Goal: Task Accomplishment & Management: Use online tool/utility

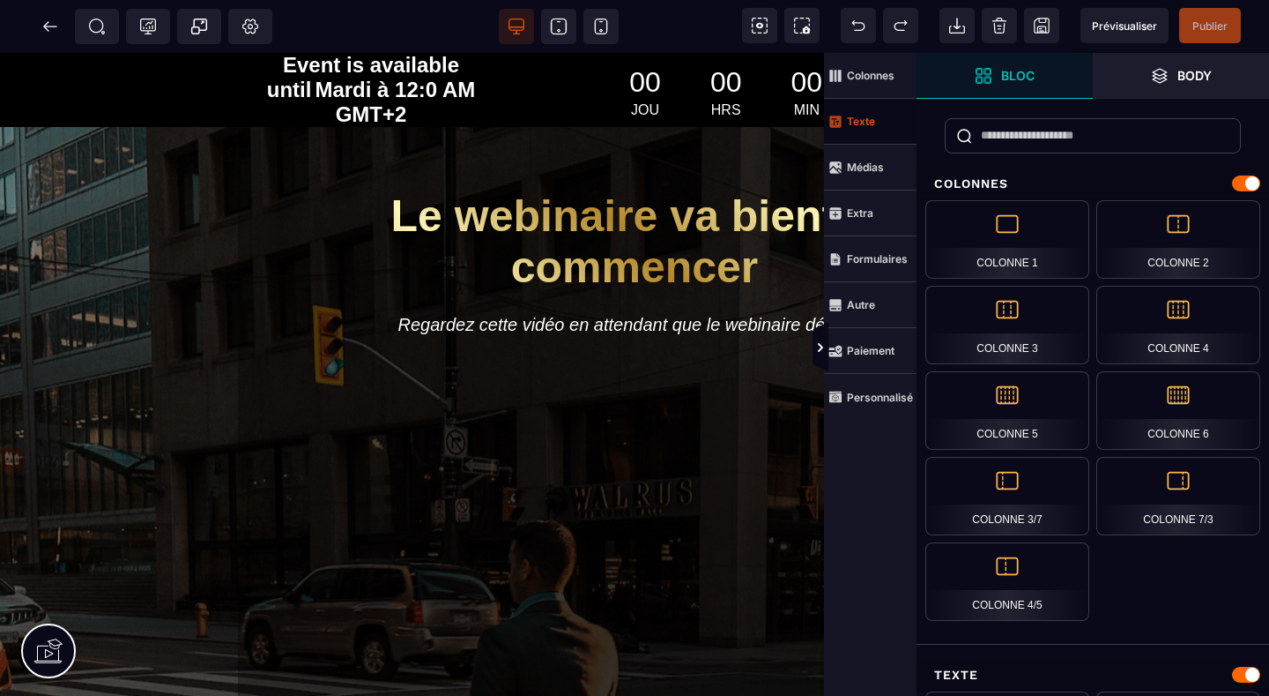
click at [862, 123] on strong "Texte" at bounding box center [861, 121] width 28 height 13
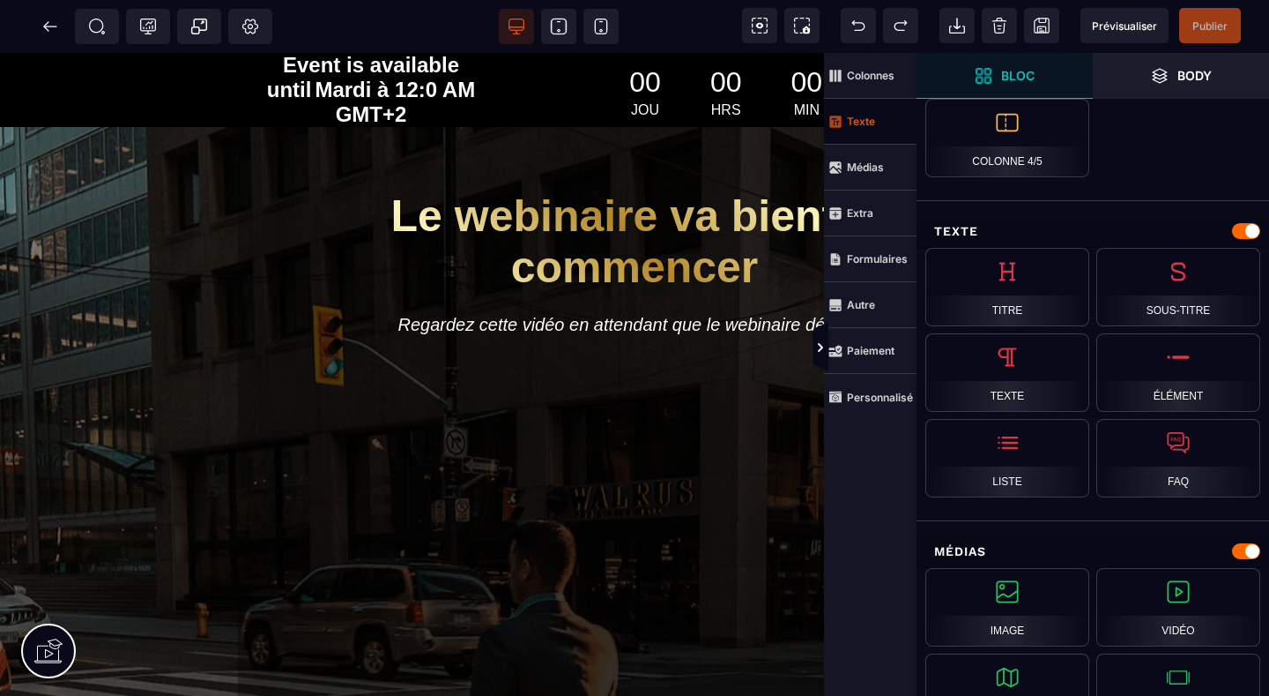
scroll to position [458, 0]
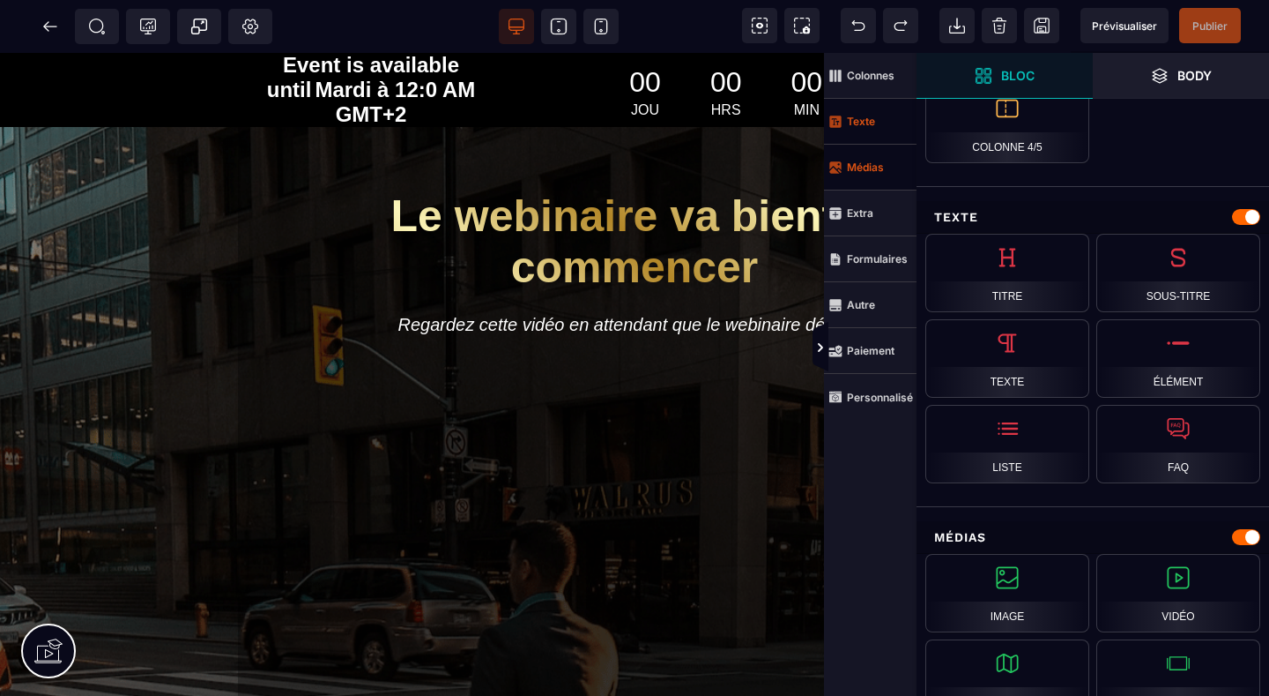
click at [862, 169] on strong "Médias" at bounding box center [865, 166] width 37 height 13
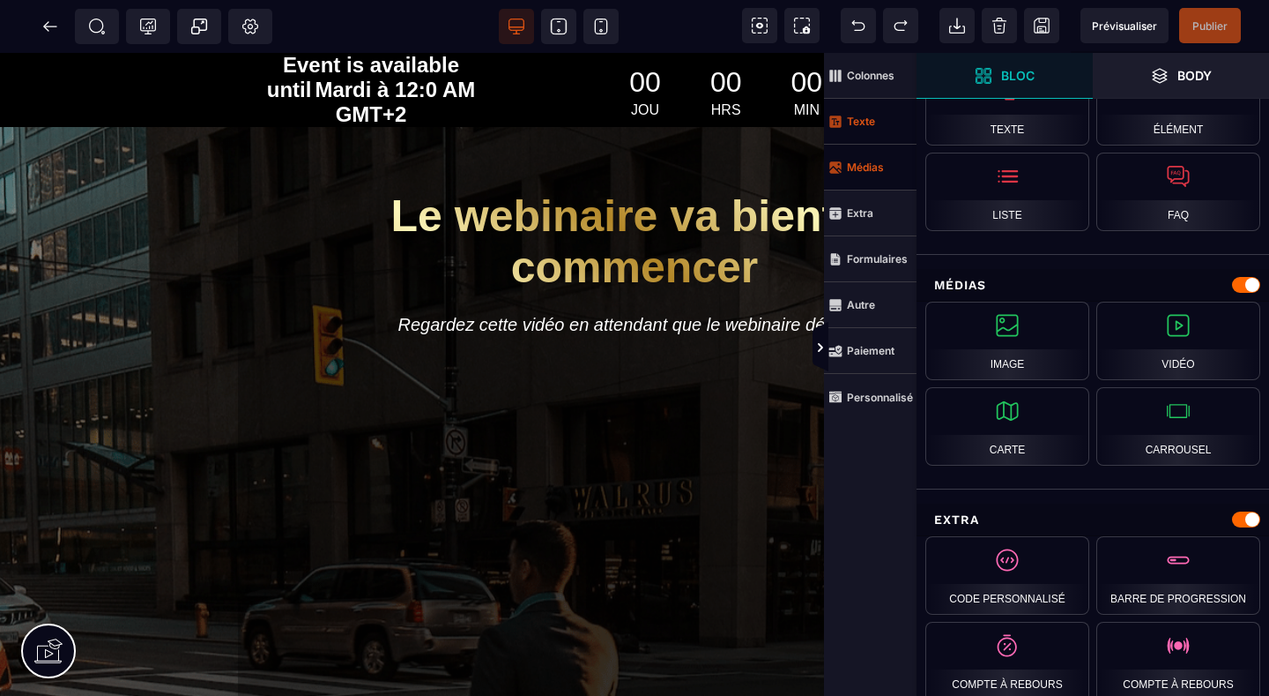
scroll to position [735, 0]
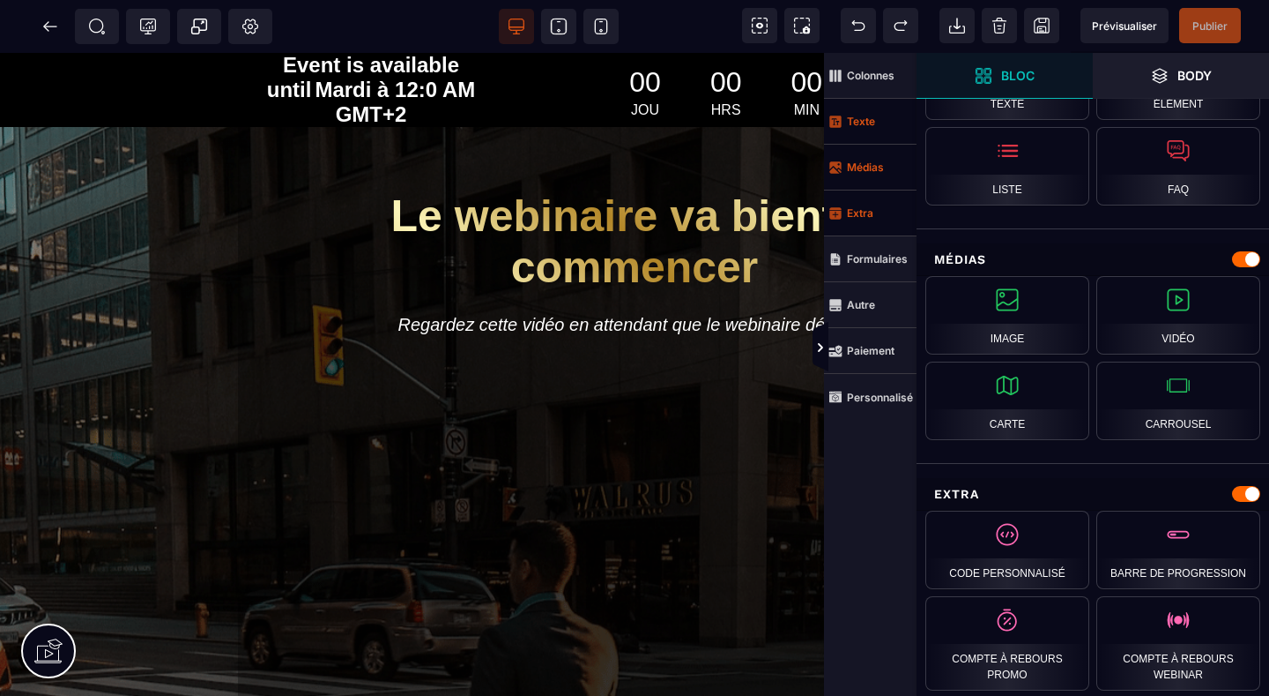
click at [861, 214] on strong "Extra" at bounding box center [860, 212] width 26 height 13
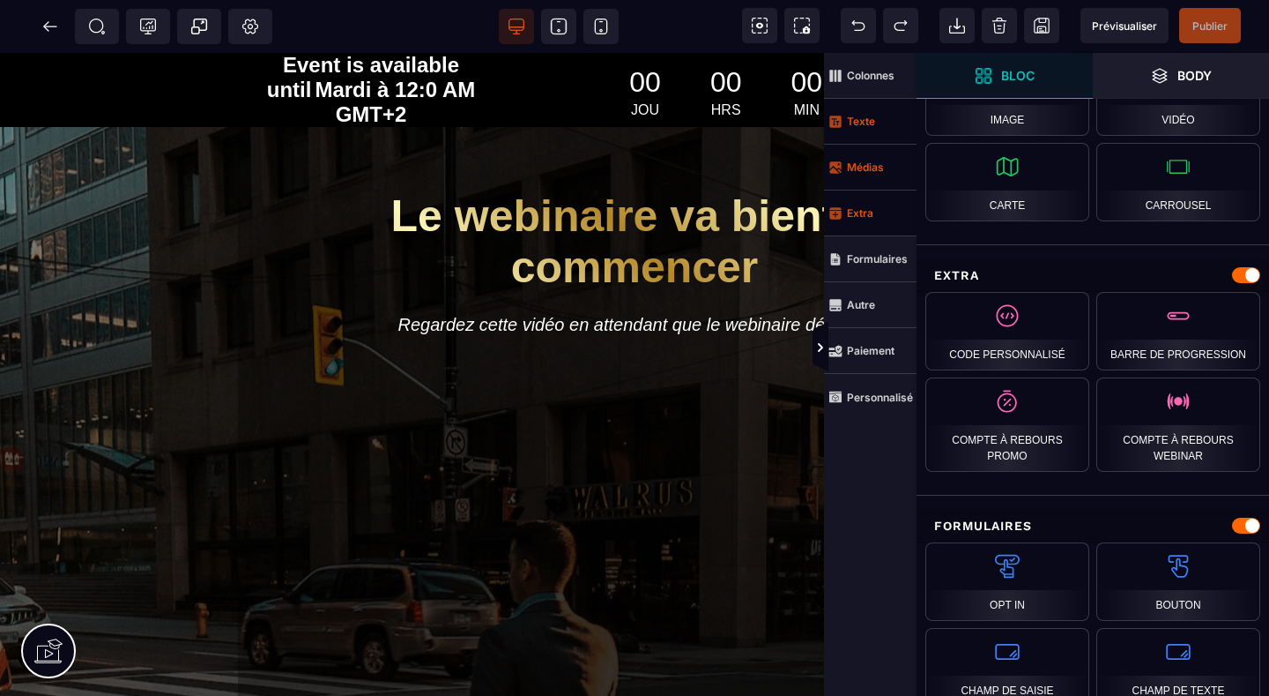
scroll to position [978, 0]
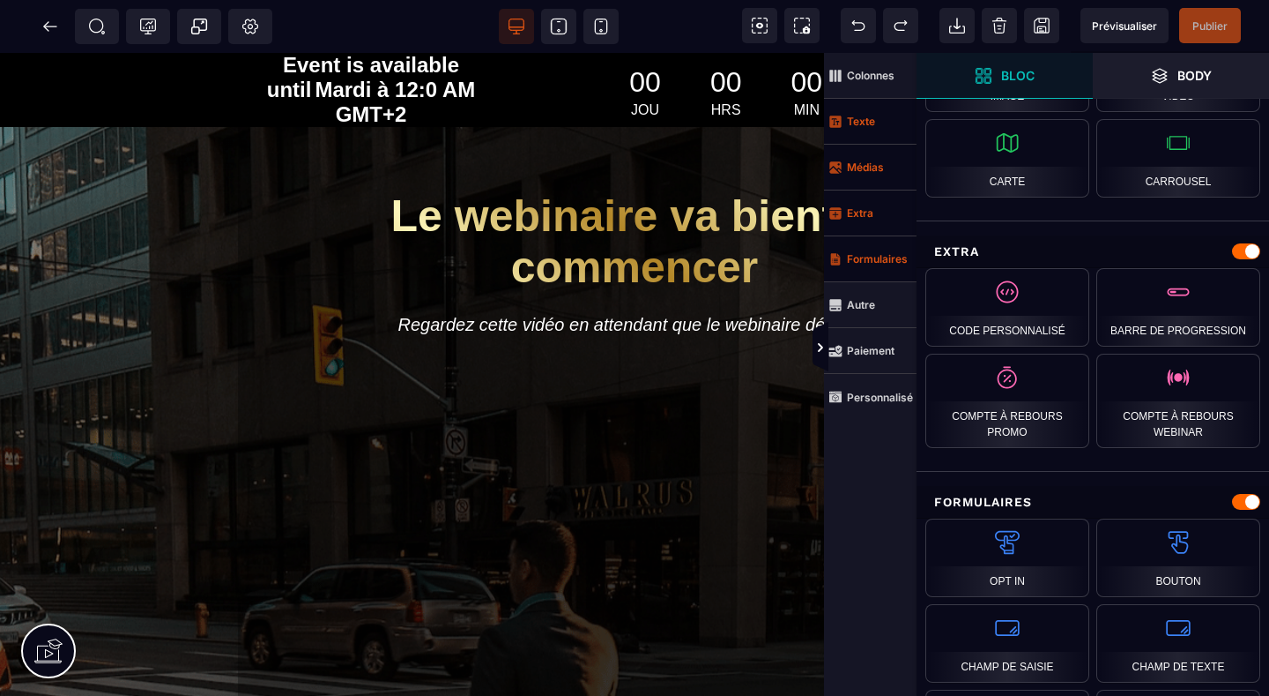
click at [865, 258] on strong "Formulaires" at bounding box center [877, 258] width 61 height 13
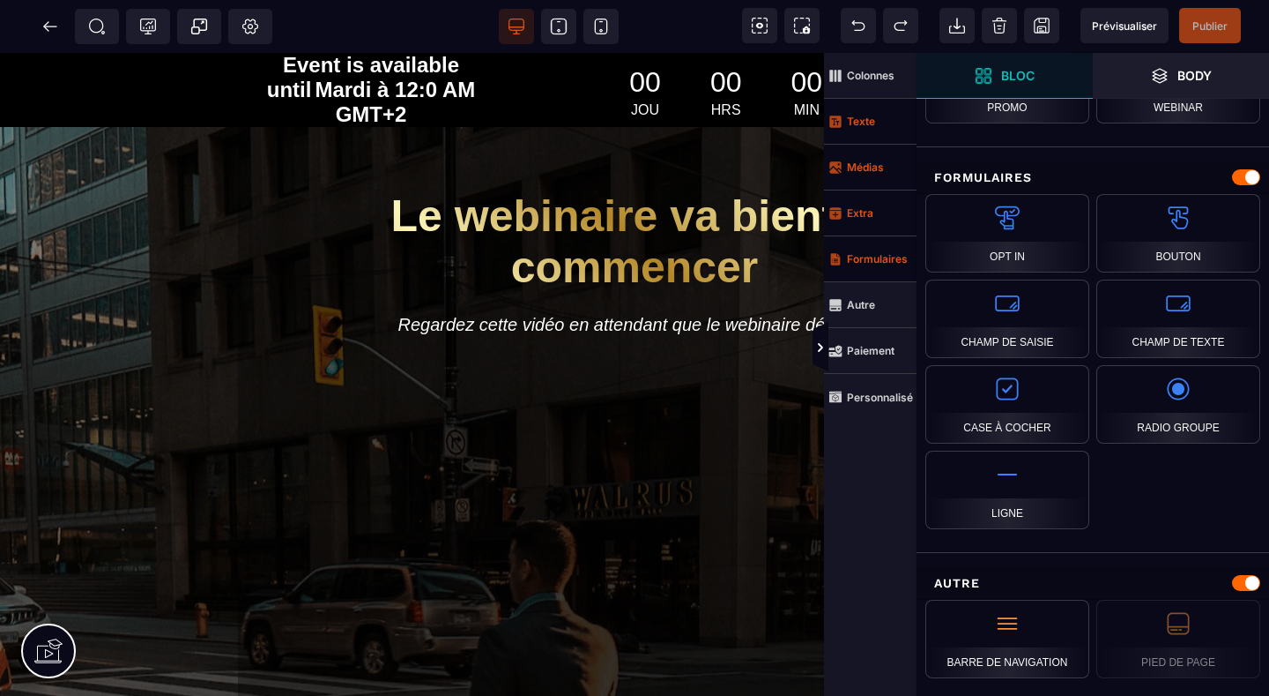
scroll to position [1306, 0]
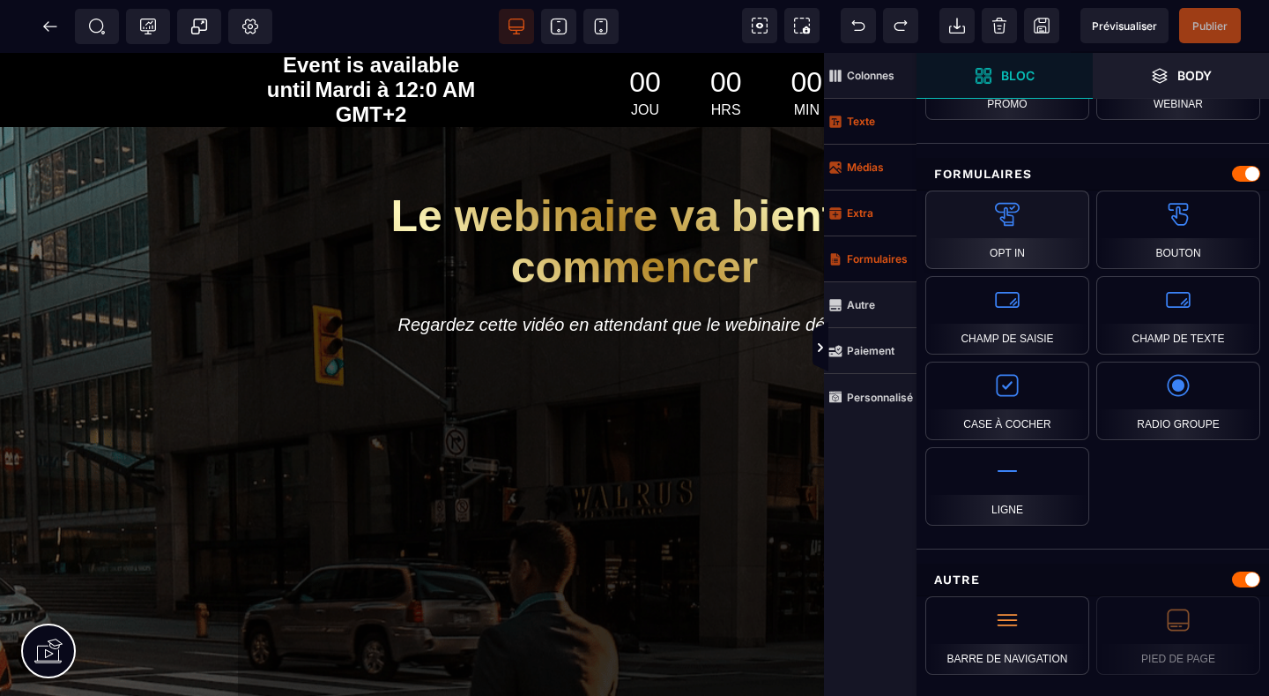
click at [1002, 225] on div "Opt In" at bounding box center [1008, 229] width 164 height 78
click at [1003, 257] on div "Opt In" at bounding box center [1008, 229] width 164 height 78
click at [856, 305] on strong "Autre" at bounding box center [861, 304] width 28 height 13
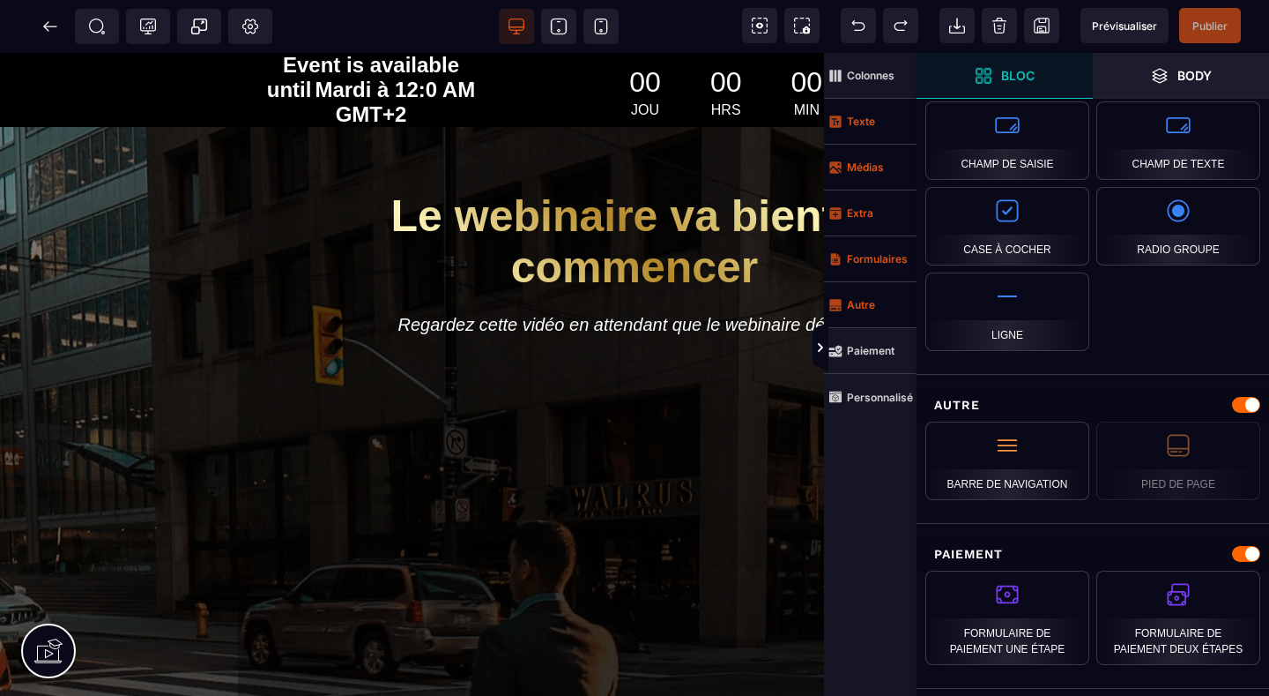
scroll to position [1483, 0]
click at [865, 353] on strong "Paiement" at bounding box center [871, 350] width 48 height 13
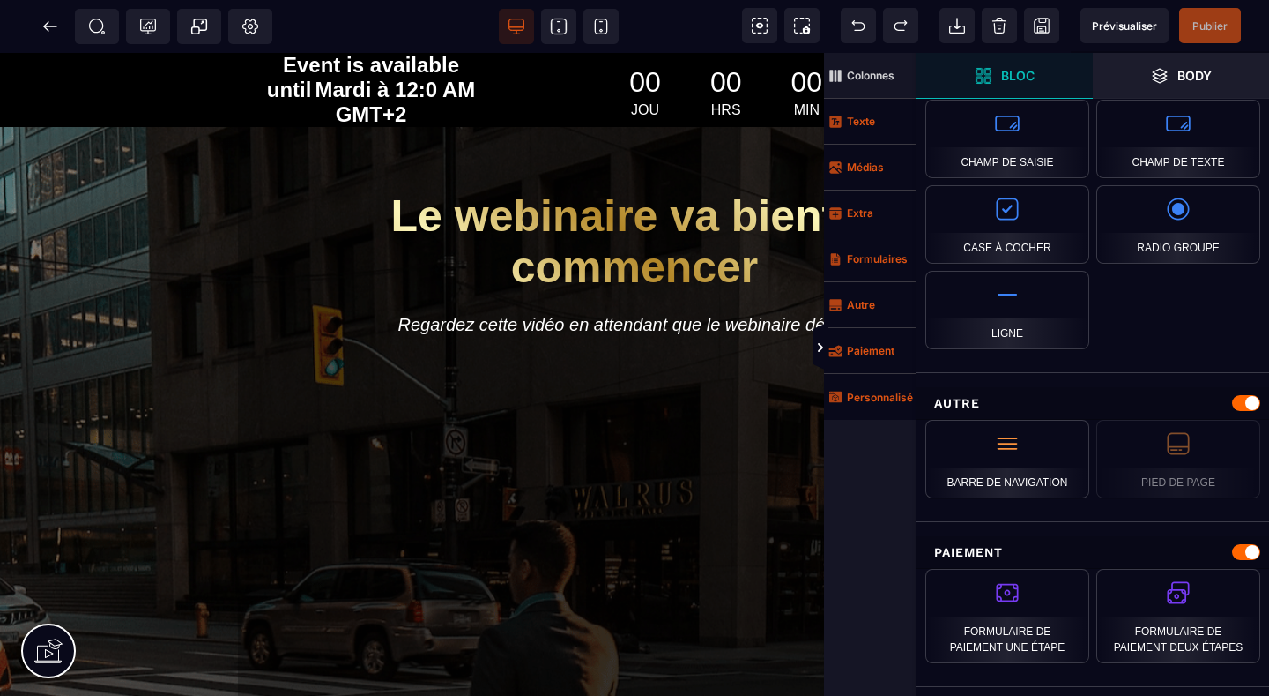
click at [877, 396] on strong "Personnalisé" at bounding box center [880, 397] width 66 height 13
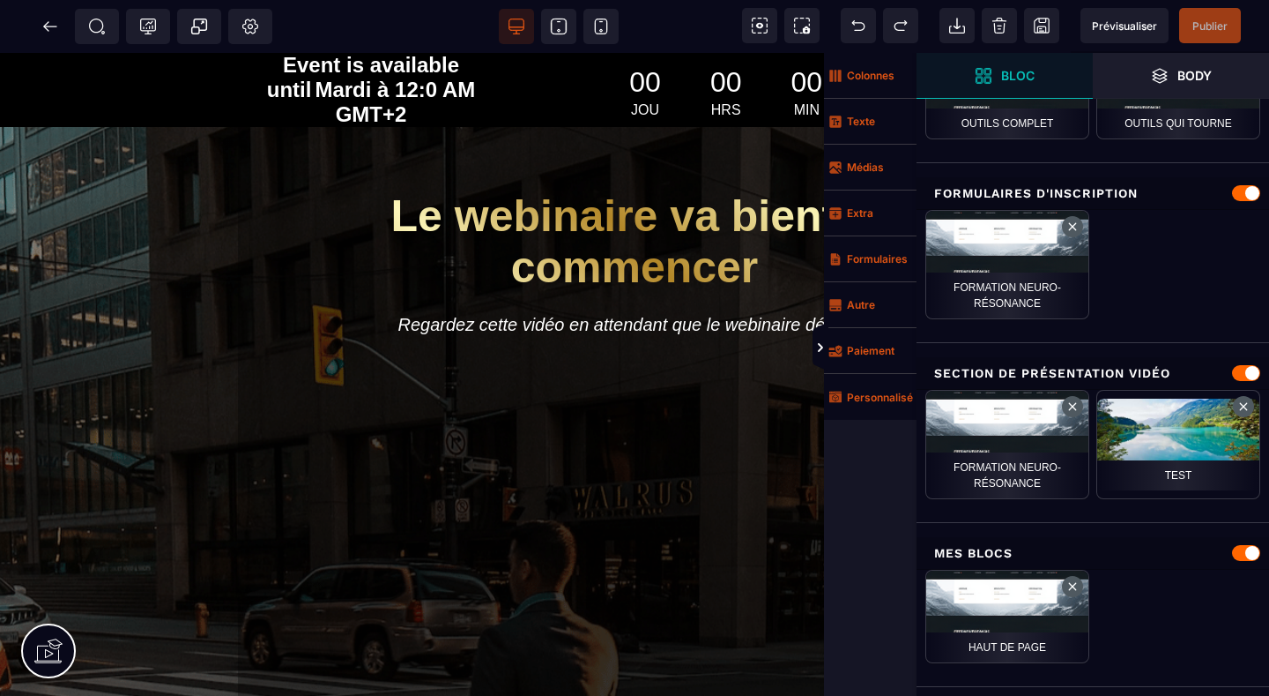
click at [876, 74] on strong "Colonnes" at bounding box center [871, 75] width 48 height 13
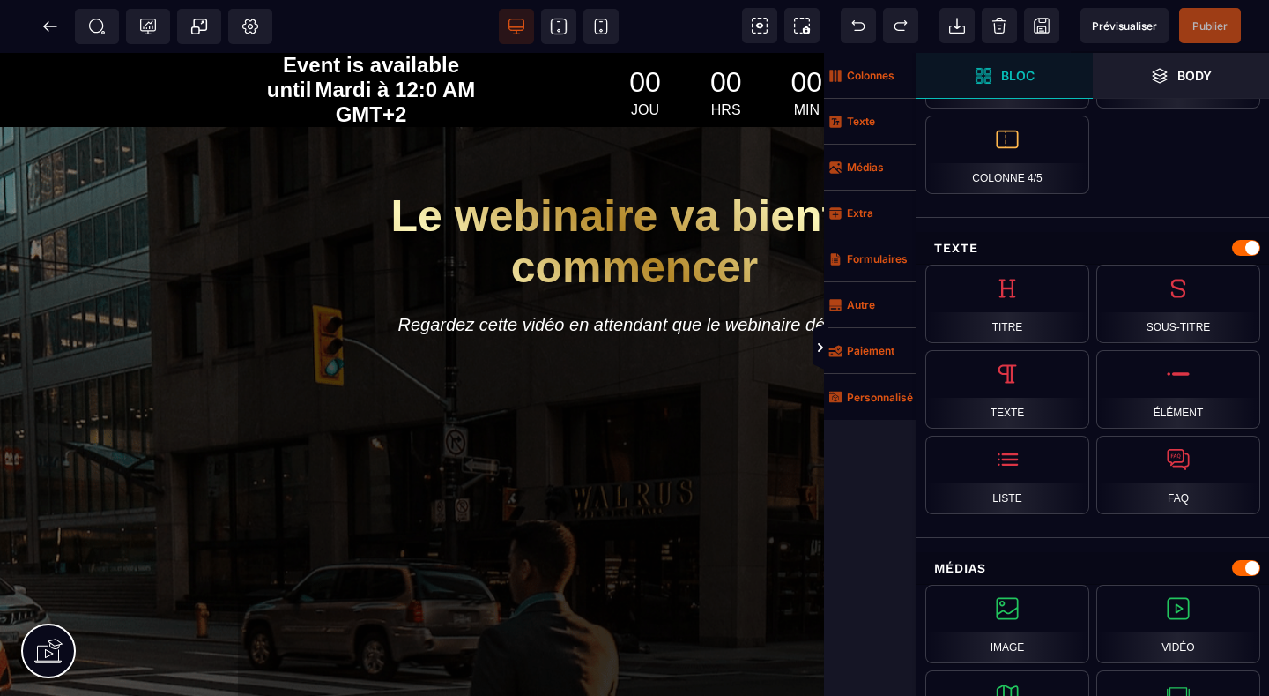
scroll to position [52, 0]
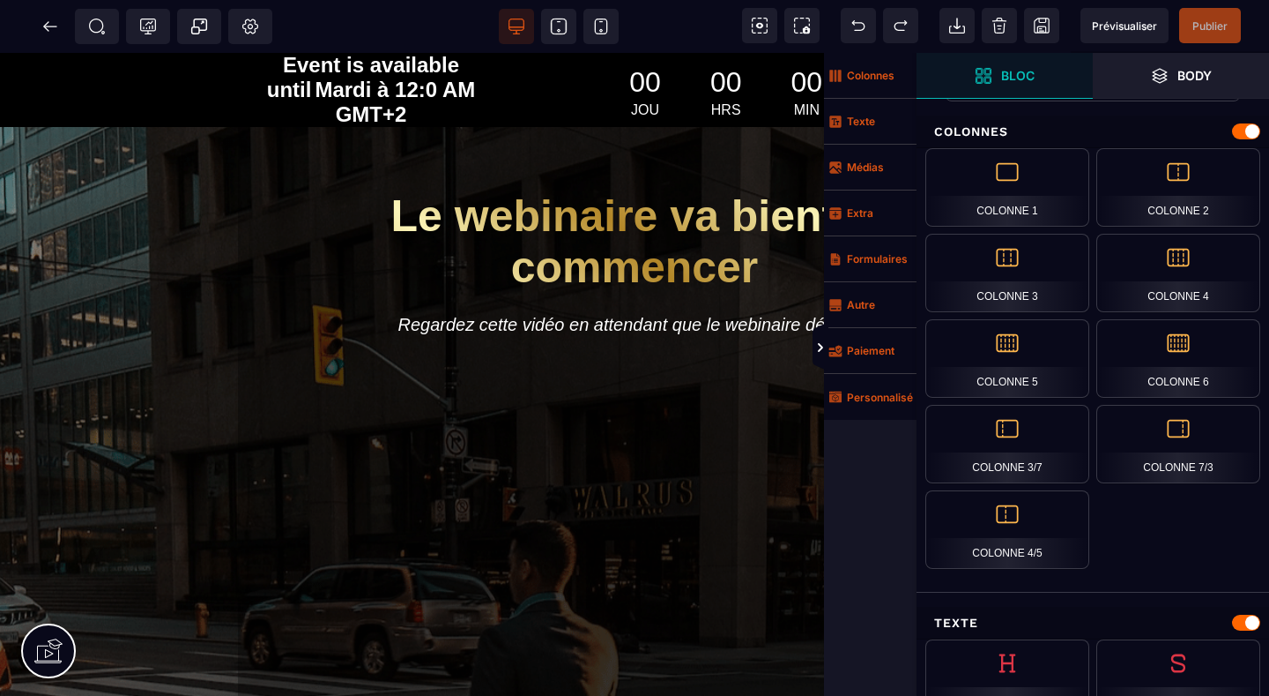
click at [1014, 72] on strong "Bloc" at bounding box center [1017, 75] width 33 height 13
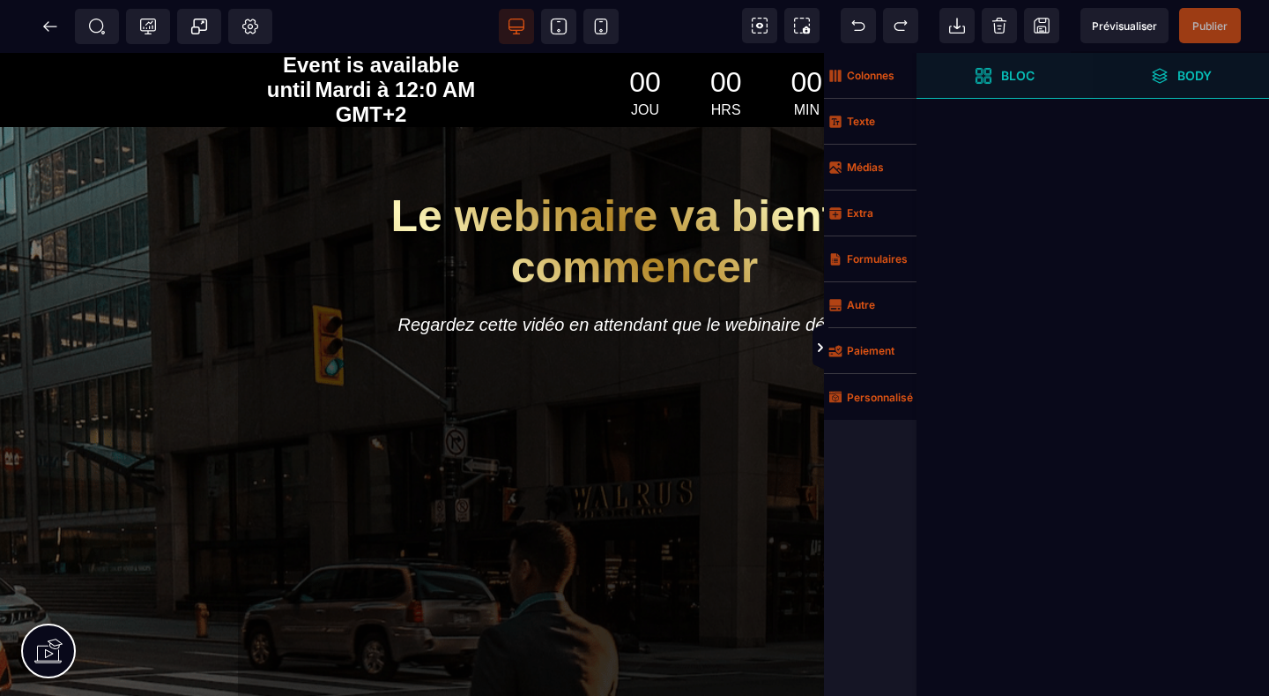
click at [1196, 70] on strong "Body" at bounding box center [1195, 75] width 34 height 13
click at [865, 119] on strong "Texte" at bounding box center [861, 121] width 28 height 13
click at [852, 173] on strong "Médias" at bounding box center [865, 166] width 37 height 13
click at [853, 84] on span "Colonnes" at bounding box center [870, 76] width 93 height 46
click at [853, 123] on strong "Texte" at bounding box center [861, 121] width 28 height 13
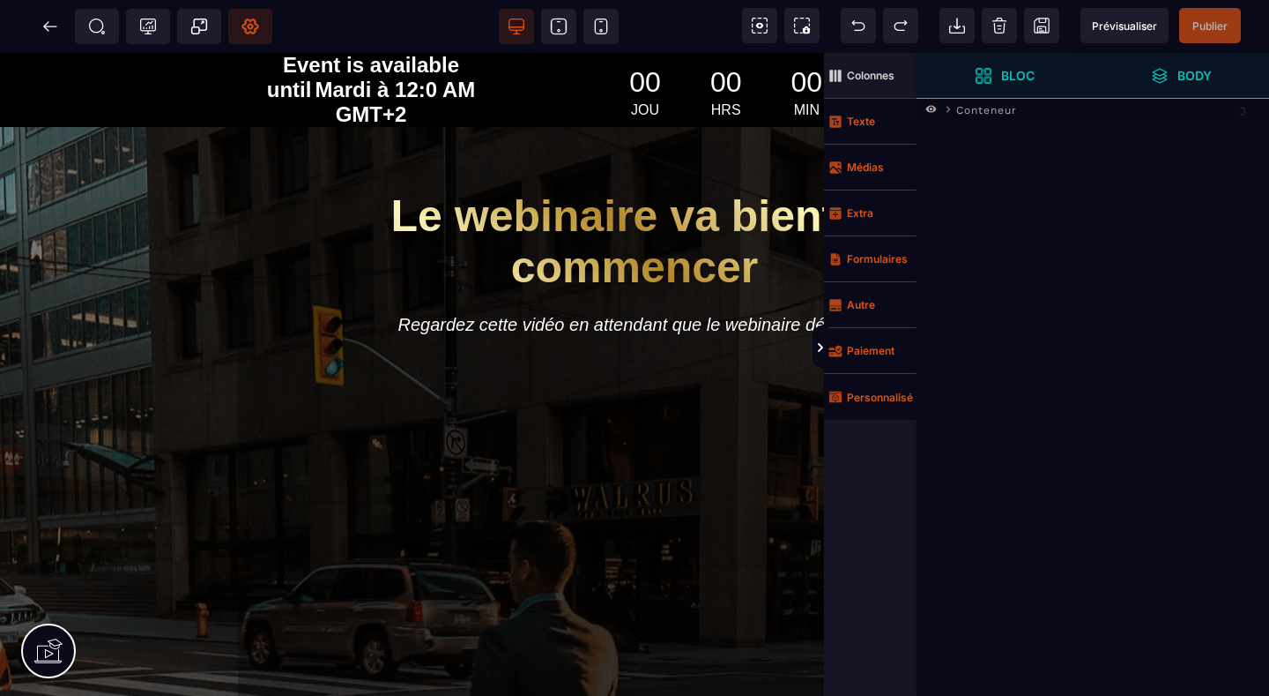
click at [250, 22] on icon at bounding box center [251, 27] width 18 height 18
type input "*******"
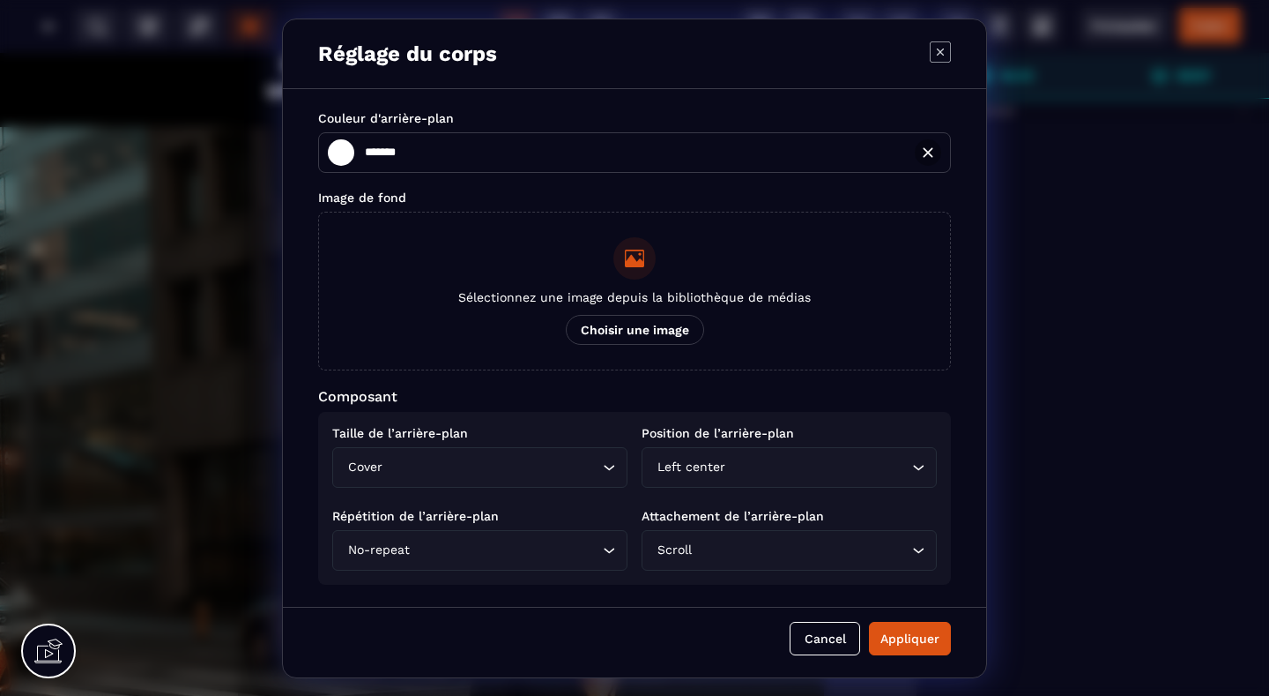
click at [942, 53] on icon "Modal window" at bounding box center [940, 51] width 7 height 7
type input "*******"
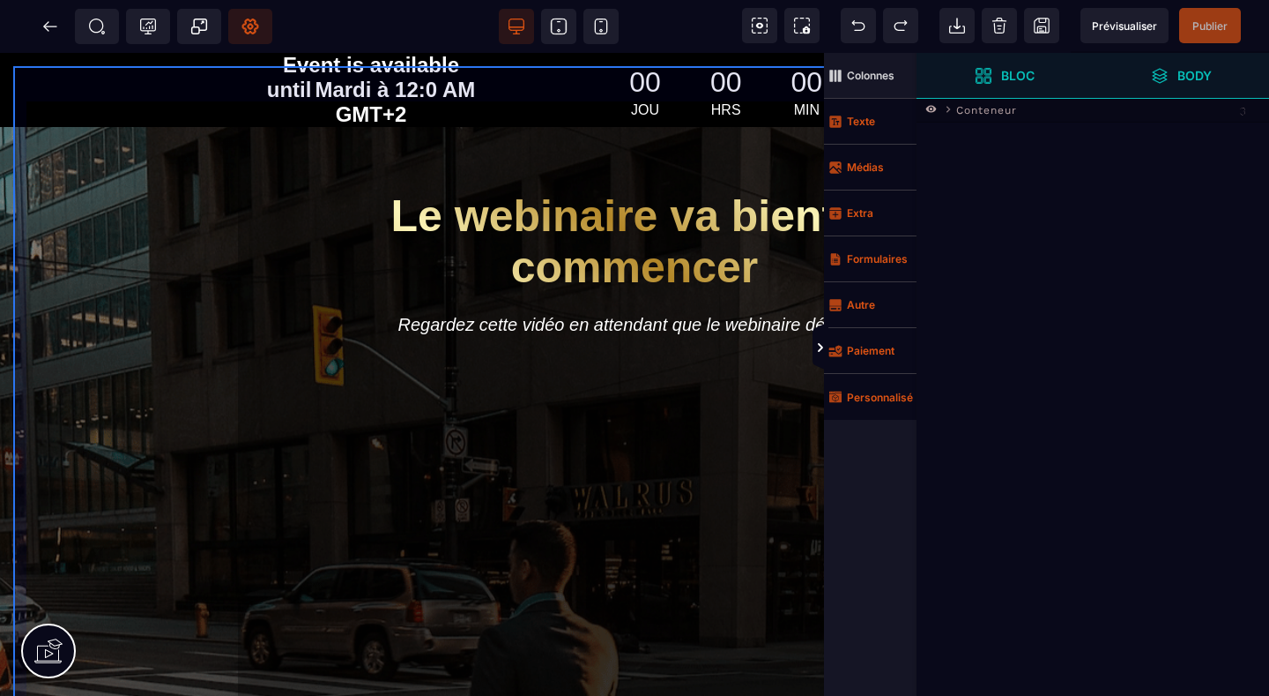
click at [111, 211] on div "Le webinaire va bientot commencer Regardez cette vidéo en attendant que le webi…" at bounding box center [634, 597] width 1243 height 1063
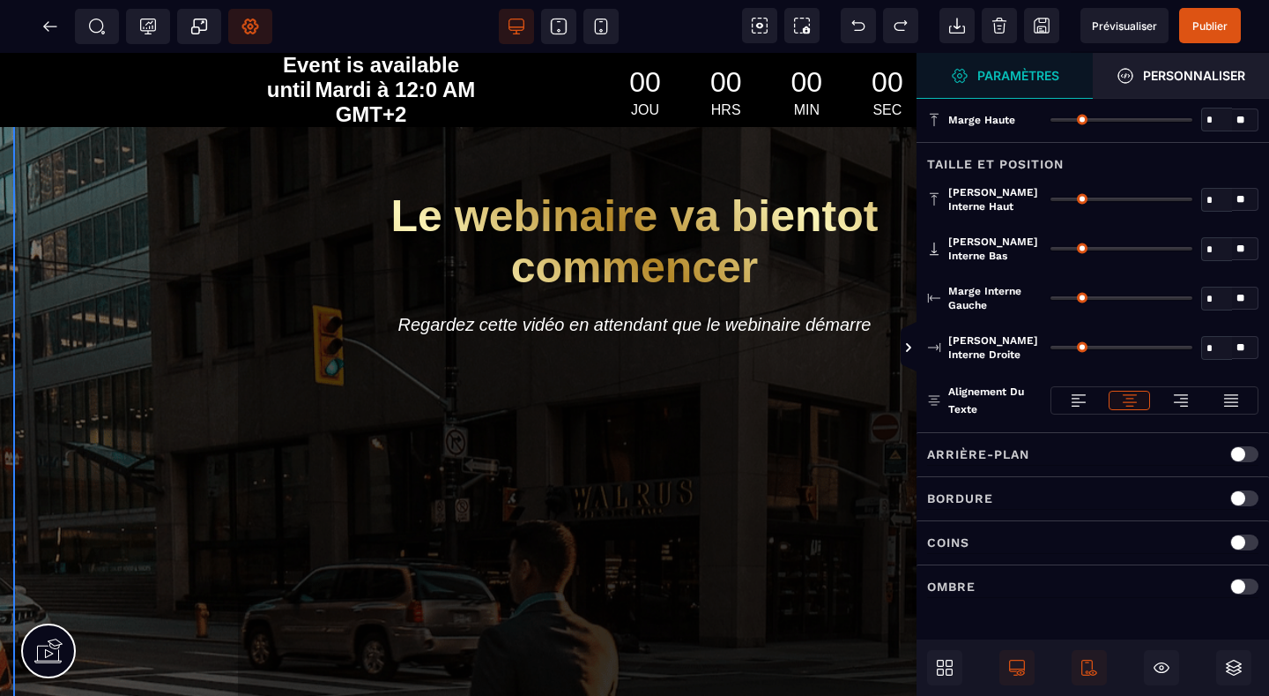
type input "*"
type input "**"
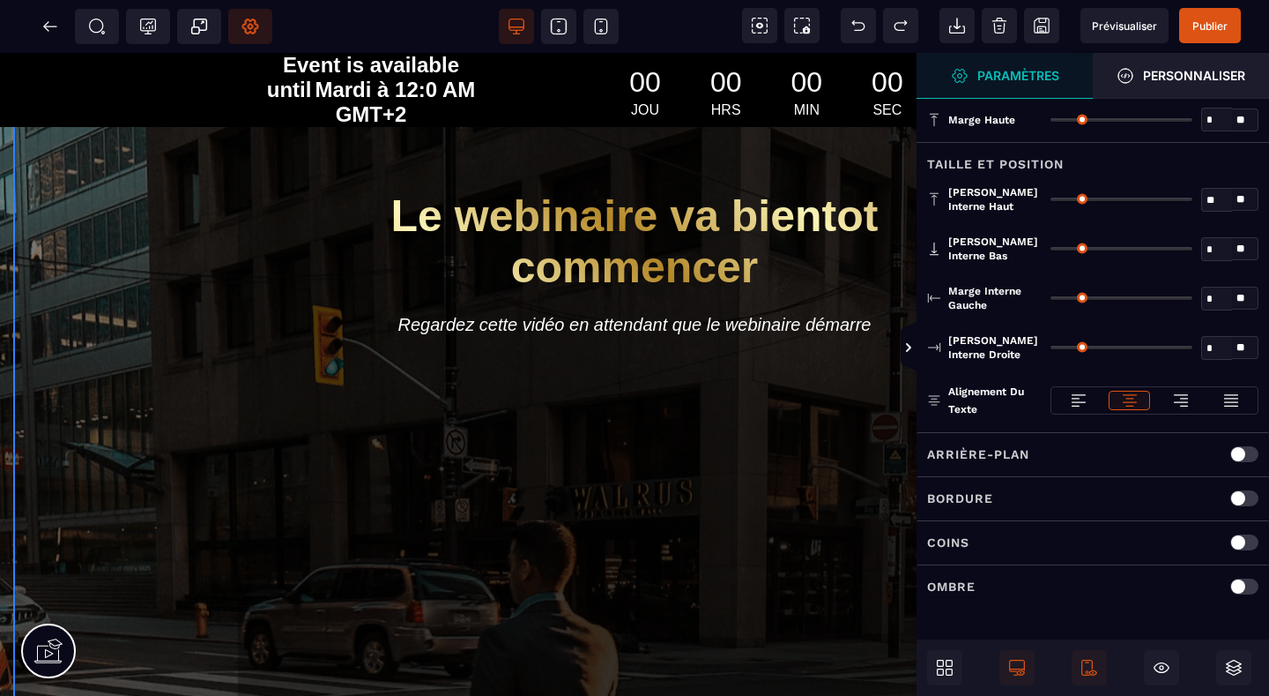
type input "**"
click at [1113, 30] on span "Prévisualiser" at bounding box center [1124, 25] width 65 height 13
